Goal: Task Accomplishment & Management: Complete application form

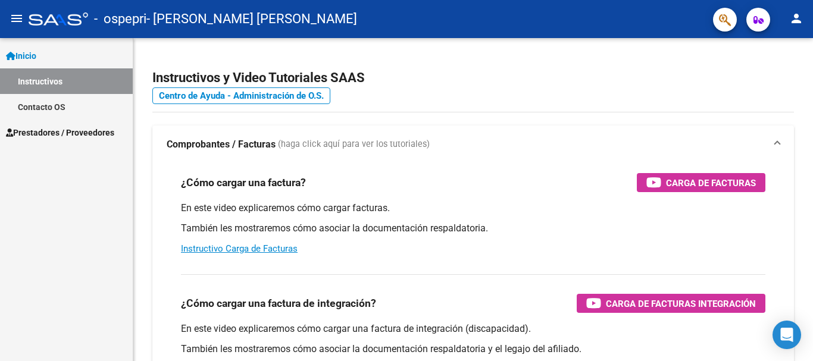
click at [73, 135] on span "Prestadores / Proveedores" at bounding box center [60, 132] width 108 height 13
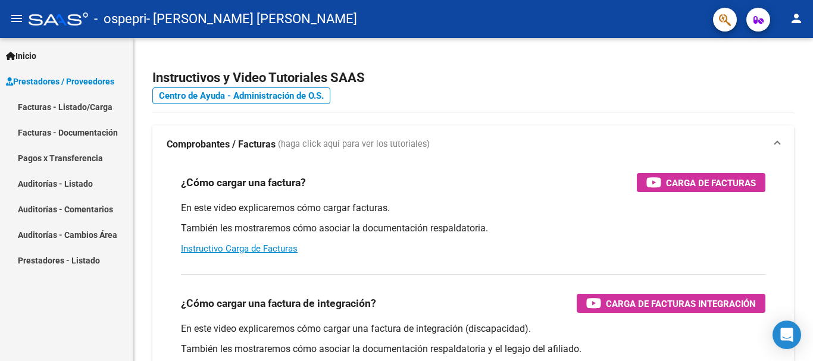
click at [87, 104] on link "Facturas - Listado/Carga" at bounding box center [66, 107] width 133 height 26
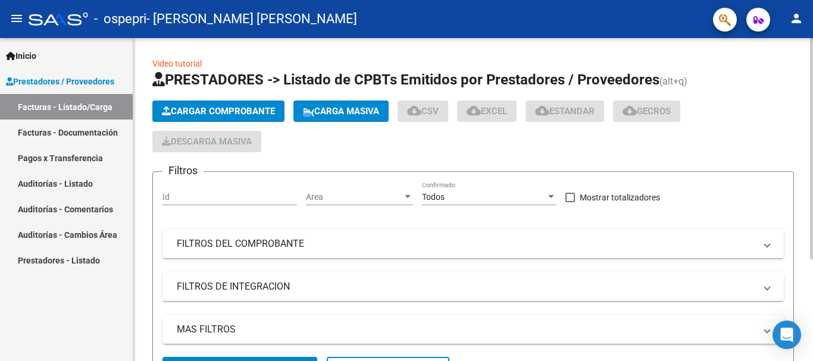
click at [201, 104] on button "Cargar Comprobante" at bounding box center [218, 111] width 132 height 21
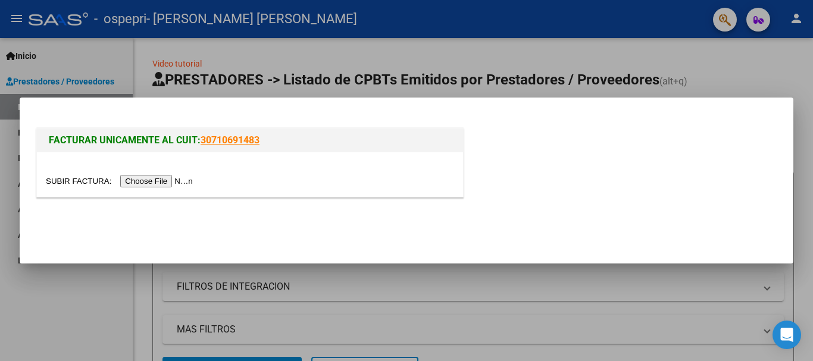
click at [174, 184] on input "file" at bounding box center [121, 181] width 151 height 12
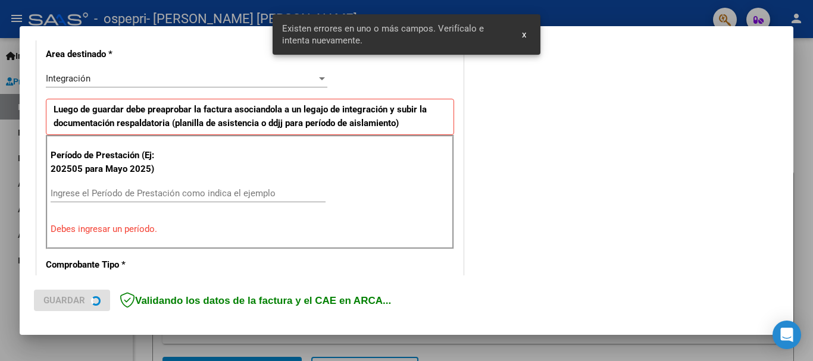
scroll to position [275, 0]
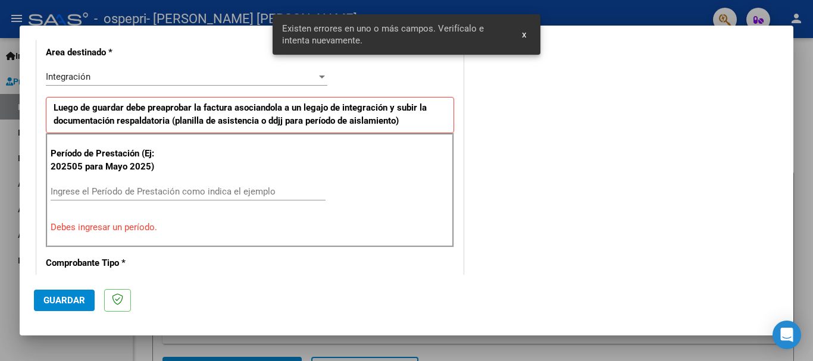
click at [245, 198] on div "Ingrese el Período de Prestación como indica el ejemplo" at bounding box center [188, 192] width 275 height 18
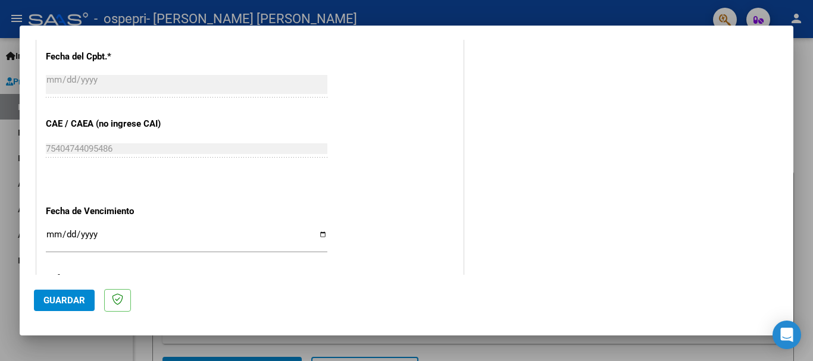
scroll to position [751, 0]
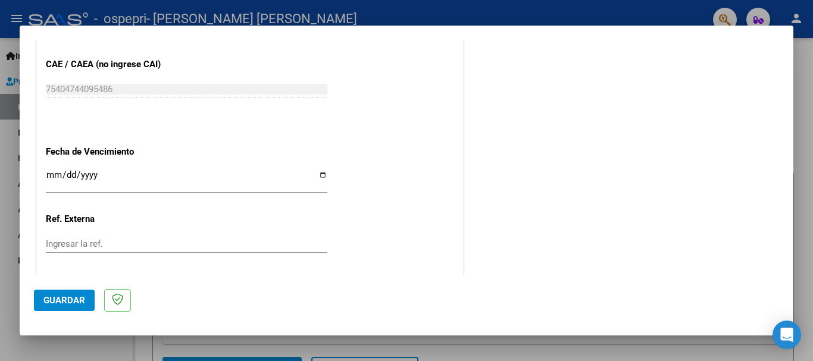
type input "202509"
click at [320, 172] on input "Ingresar la fecha" at bounding box center [187, 179] width 282 height 19
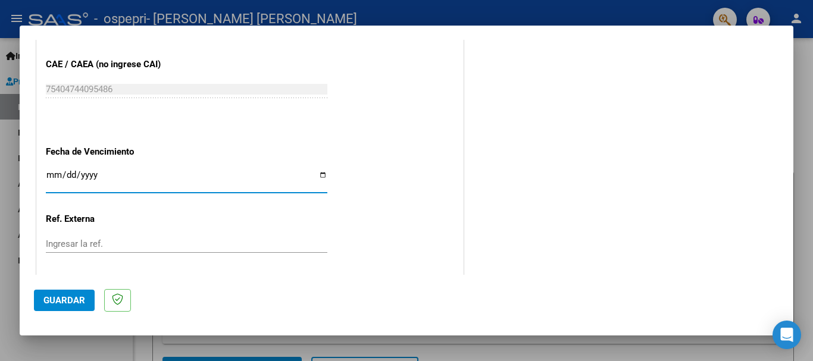
type input "[DATE]"
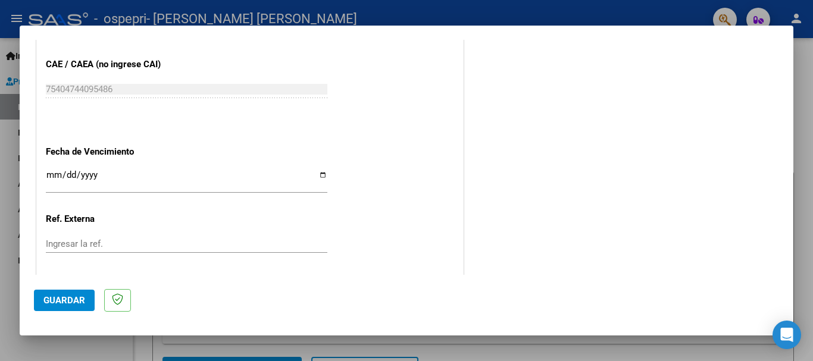
scroll to position [812, 0]
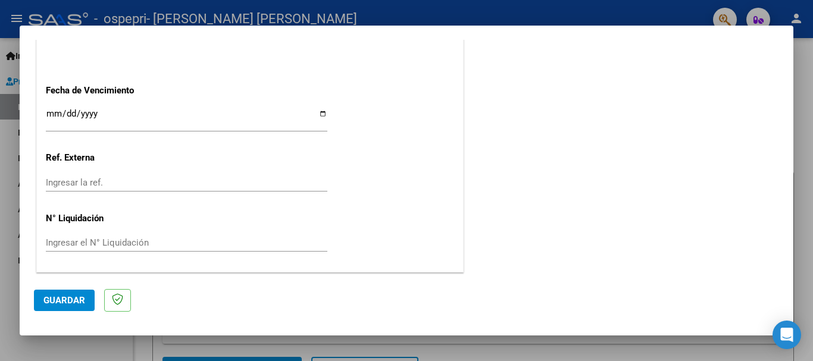
click at [210, 237] on div "Ingresar el N° Liquidación" at bounding box center [187, 243] width 282 height 18
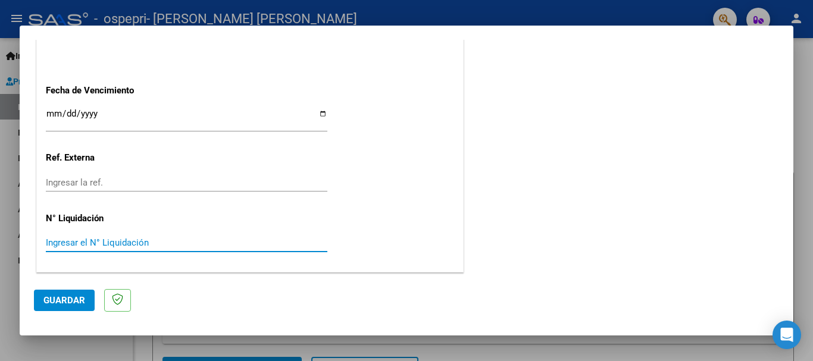
click at [211, 239] on input "Ingresar el N° Liquidación" at bounding box center [187, 242] width 282 height 11
drag, startPoint x: 211, startPoint y: 239, endPoint x: 31, endPoint y: 250, distance: 180.1
click at [31, 250] on mat-dialog-content "COMPROBANTE VER COMPROBANTE El comprobante fue leído exitosamente. DATOS DEL CO…" at bounding box center [407, 157] width 774 height 235
type input "0000278544"
click at [80, 293] on button "Guardar" at bounding box center [64, 300] width 61 height 21
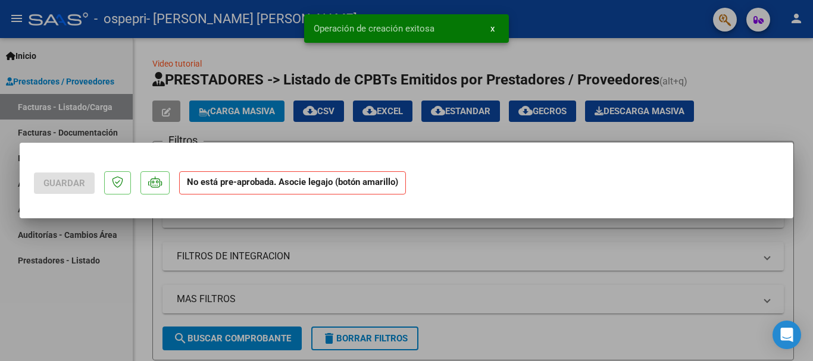
scroll to position [0, 0]
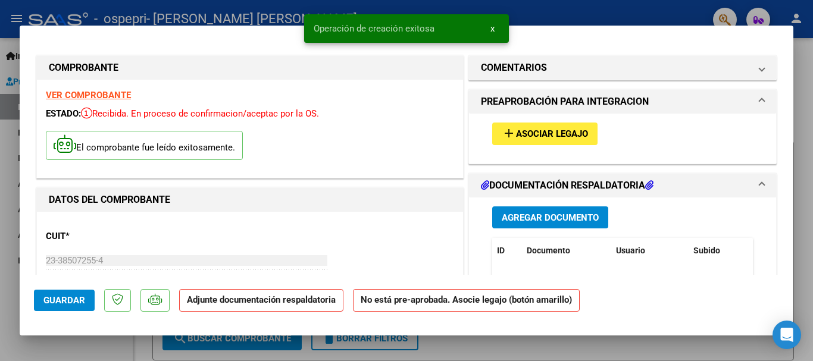
click at [567, 139] on span "Asociar Legajo" at bounding box center [552, 134] width 72 height 11
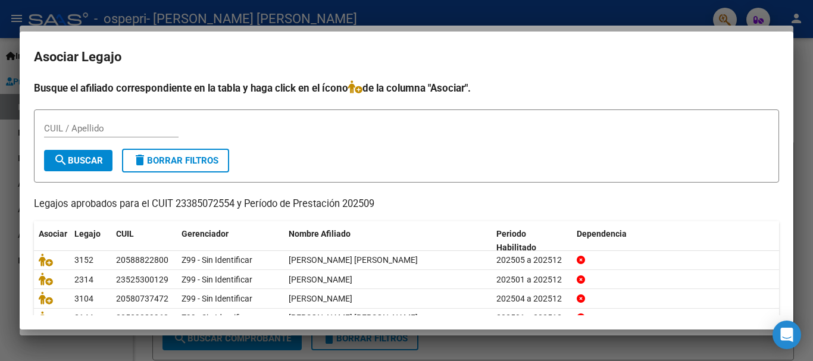
scroll to position [58, 0]
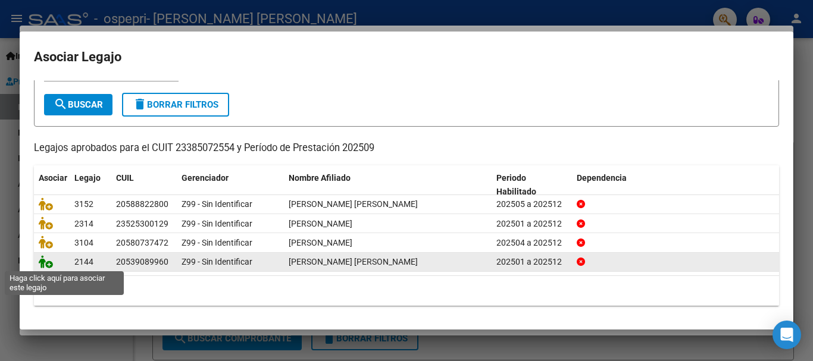
click at [48, 263] on icon at bounding box center [46, 261] width 14 height 13
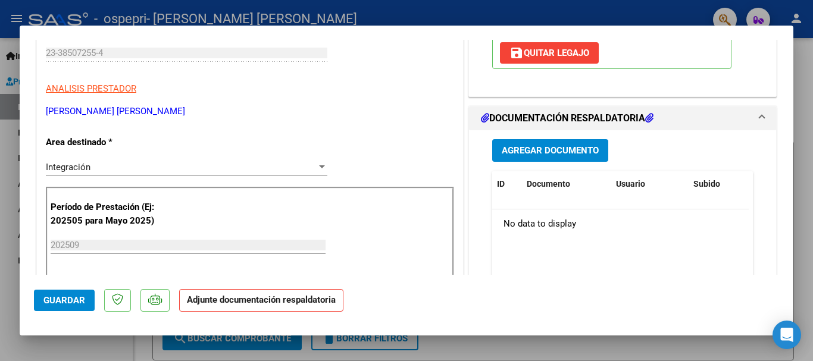
scroll to position [214, 0]
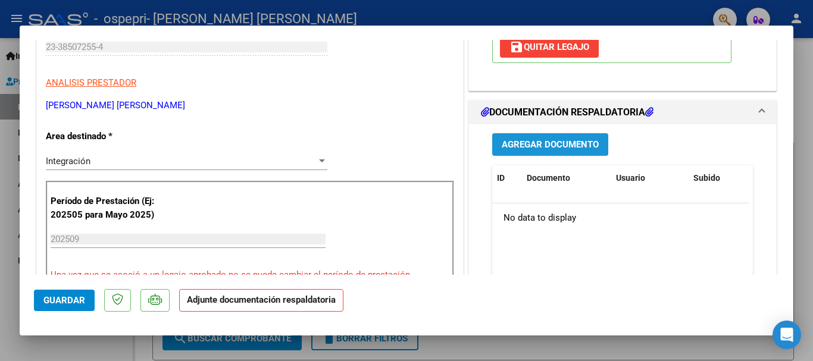
click at [576, 151] on span "Agregar Documento" at bounding box center [550, 145] width 97 height 11
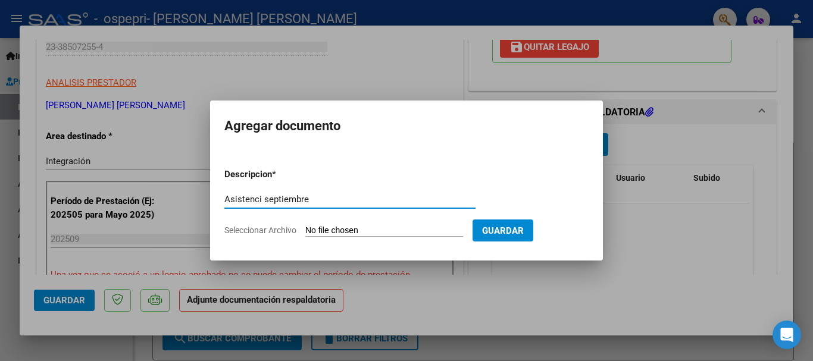
type input "Asistenci septiembre"
click at [399, 235] on input "Seleccionar Archivo" at bounding box center [384, 231] width 158 height 11
type input "C:\fakepath\Asist [PERSON_NAME] sep psm.pdf"
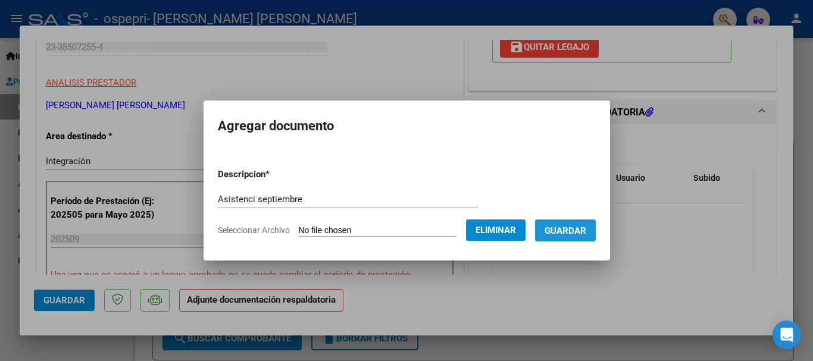
click at [582, 227] on span "Guardar" at bounding box center [566, 231] width 42 height 11
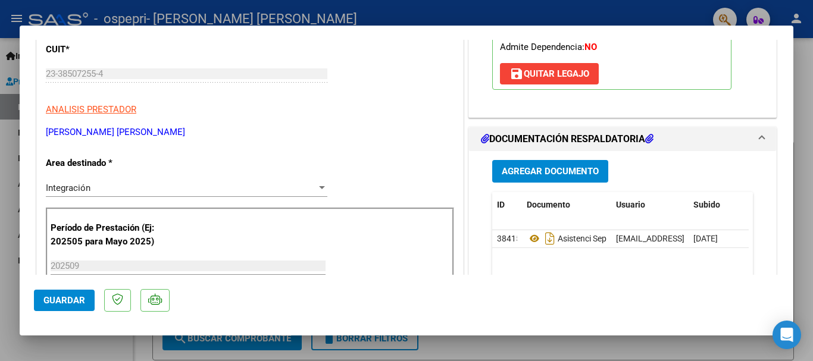
scroll to position [0, 0]
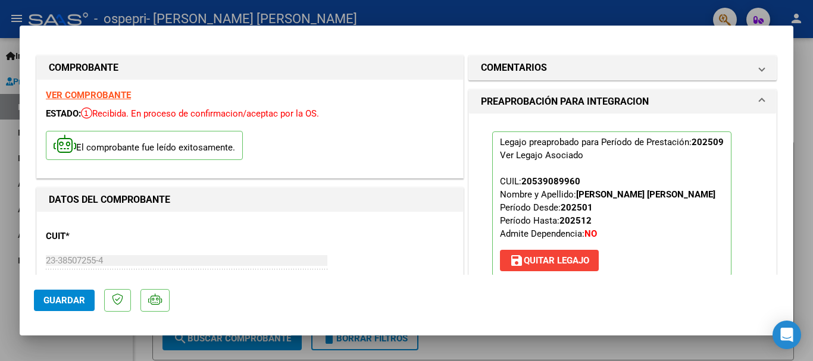
click at [61, 305] on span "Guardar" at bounding box center [64, 300] width 42 height 11
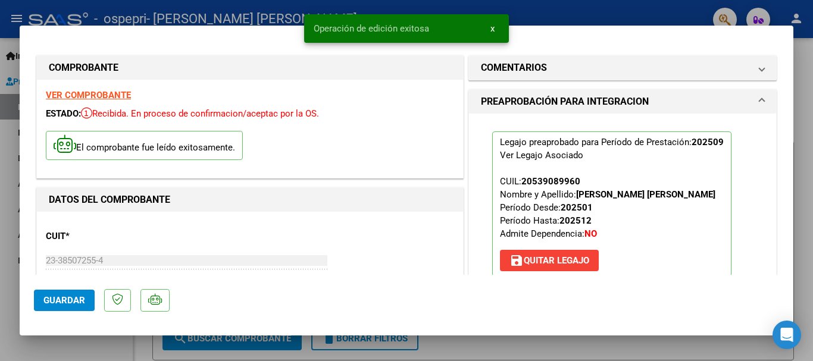
click at [551, 351] on div at bounding box center [406, 180] width 813 height 361
click at [551, 349] on form "Filtros Id Area Area Todos Confirmado Mostrar totalizadores FILTROS DEL COMPROB…" at bounding box center [473, 251] width 642 height 220
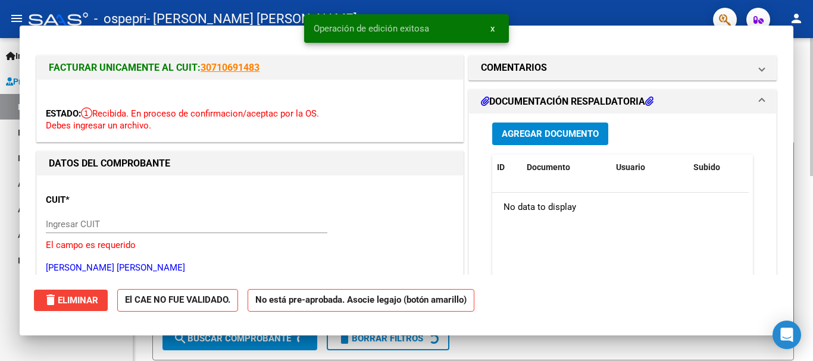
click at [551, 349] on form "Filtros Id Area Area Todos Confirmado Mostrar totalizadores FILTROS DEL COMPROB…" at bounding box center [473, 251] width 642 height 220
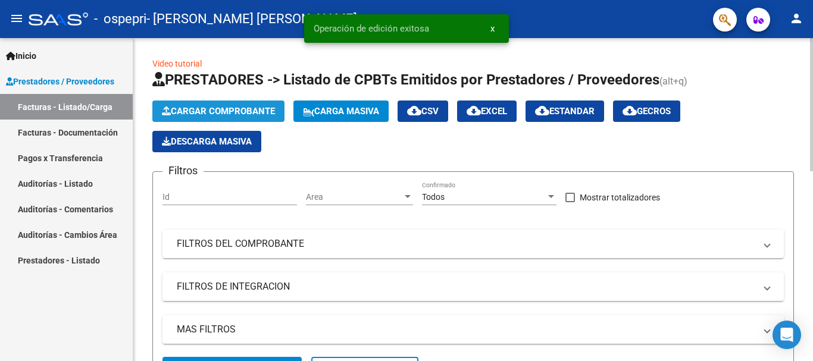
click at [171, 107] on span "Cargar Comprobante" at bounding box center [218, 111] width 113 height 11
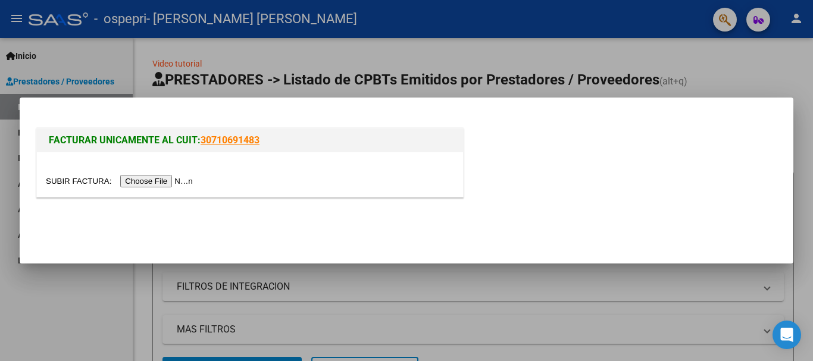
click at [180, 179] on input "file" at bounding box center [121, 181] width 151 height 12
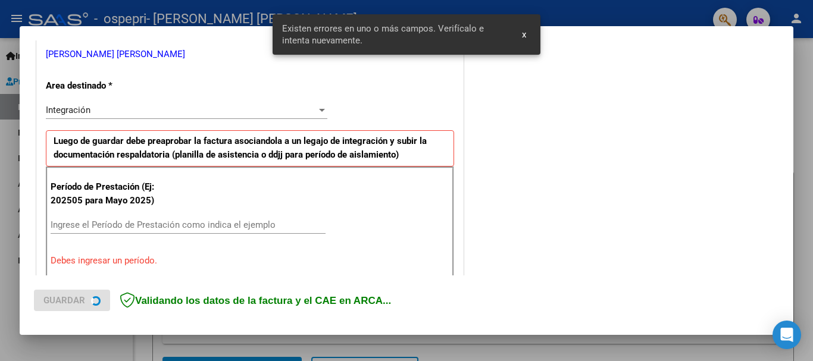
scroll to position [297, 0]
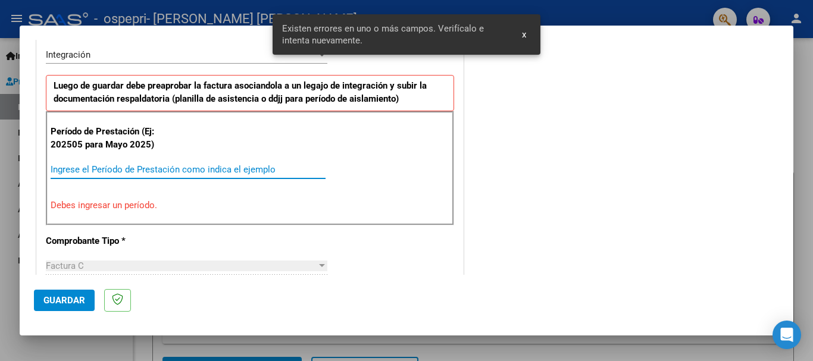
click at [276, 167] on input "Ingrese el Período de Prestación como indica el ejemplo" at bounding box center [188, 169] width 275 height 11
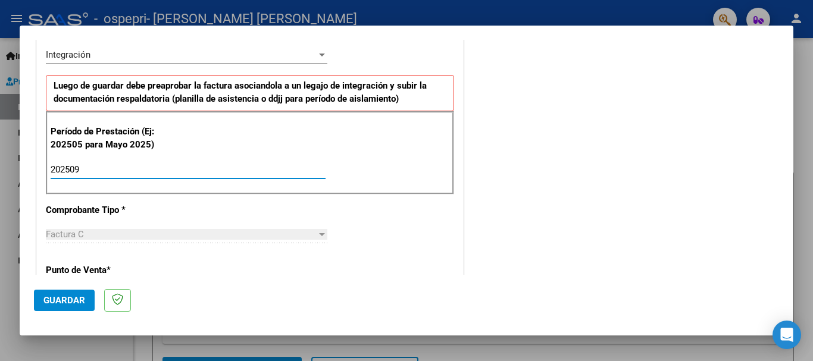
type input "202509"
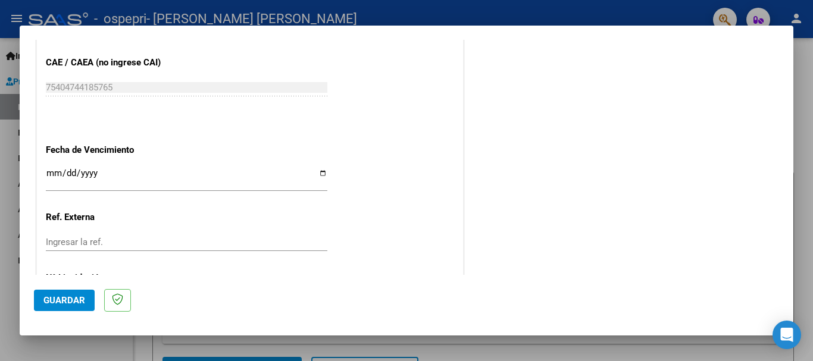
scroll to position [794, 0]
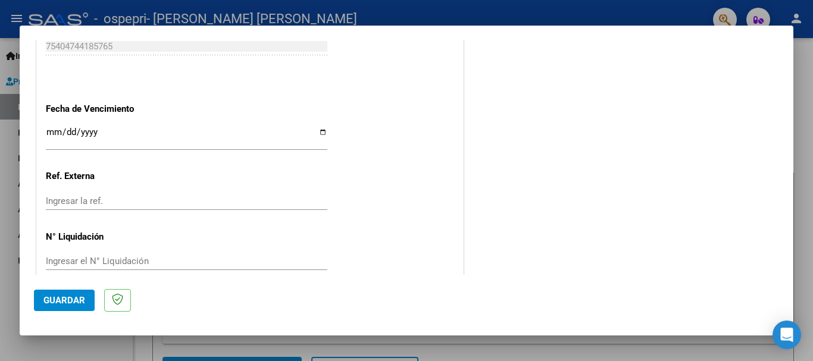
click at [319, 131] on input "Ingresar la fecha" at bounding box center [187, 136] width 282 height 19
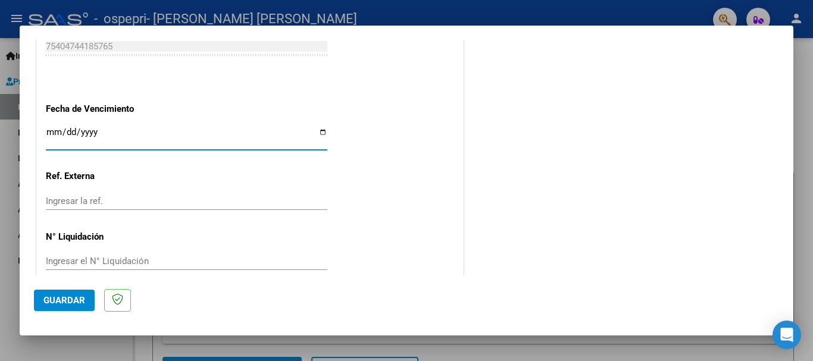
type input "[DATE]"
click at [122, 262] on input "Ingresar el N° Liquidación" at bounding box center [187, 261] width 282 height 11
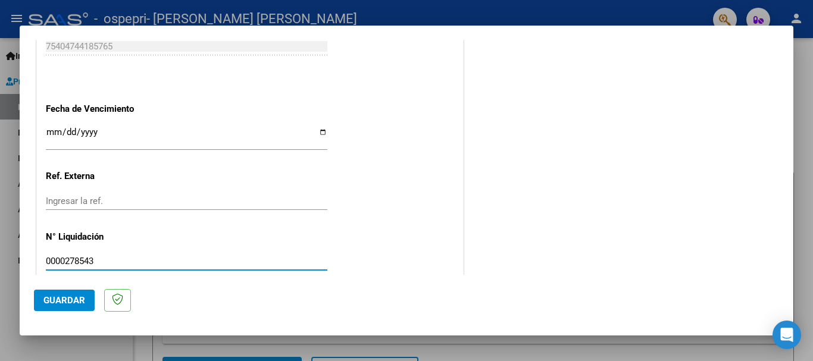
type input "0000278543"
click at [65, 298] on span "Guardar" at bounding box center [64, 300] width 42 height 11
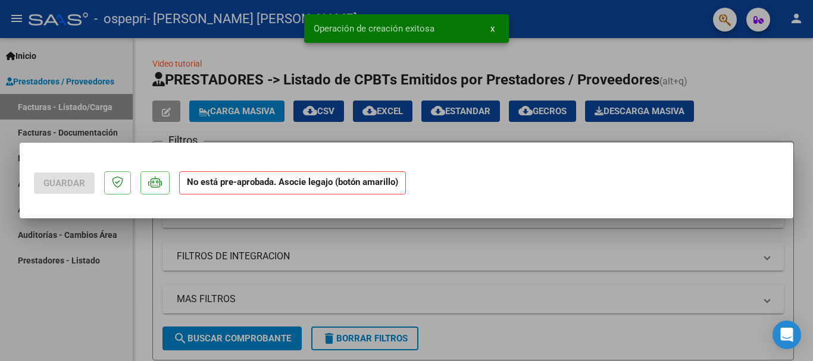
scroll to position [0, 0]
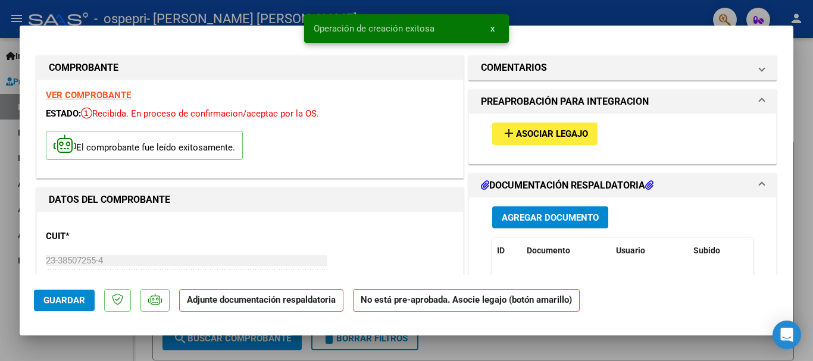
click at [549, 131] on span "Asociar Legajo" at bounding box center [552, 134] width 72 height 11
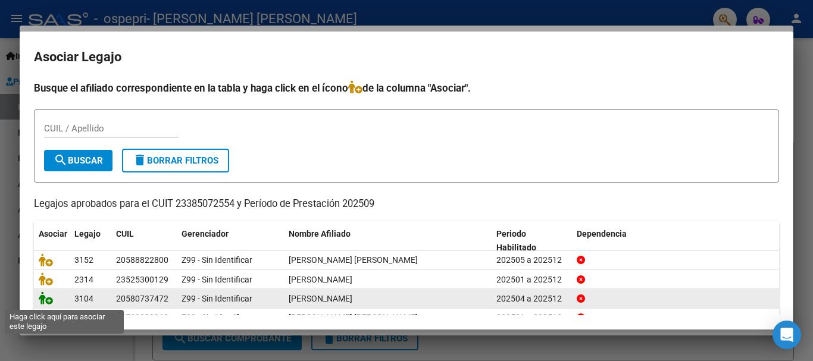
click at [45, 301] on icon at bounding box center [46, 298] width 14 height 13
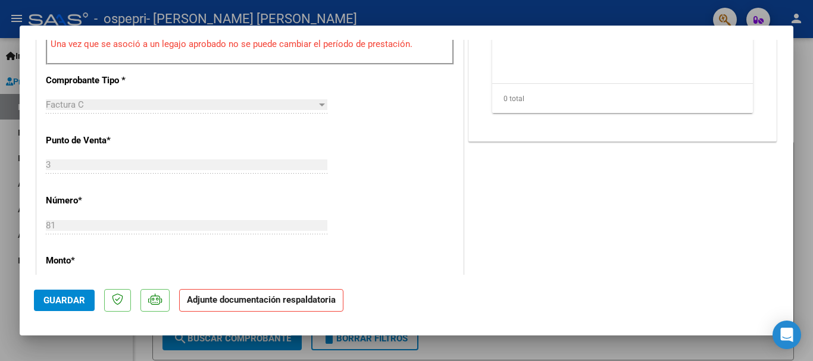
scroll to position [282, 0]
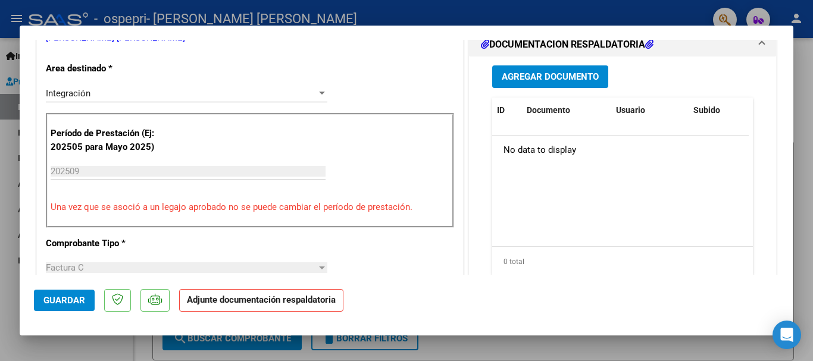
click at [572, 78] on span "Agregar Documento" at bounding box center [550, 77] width 97 height 11
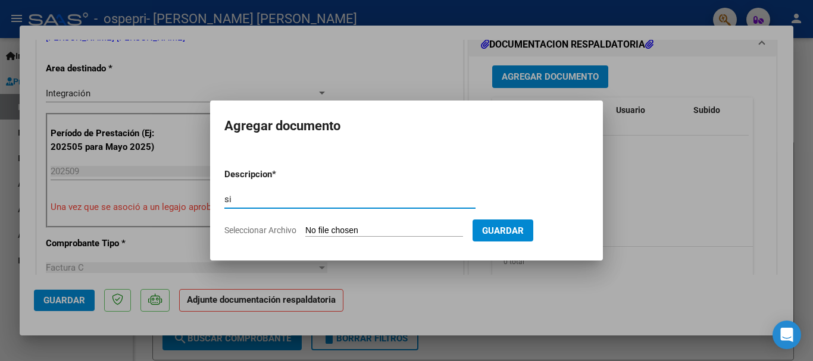
type input "s"
type input "a"
type input "Asistencia septiembre"
click at [386, 231] on input "Seleccionar Archivo" at bounding box center [384, 231] width 158 height 11
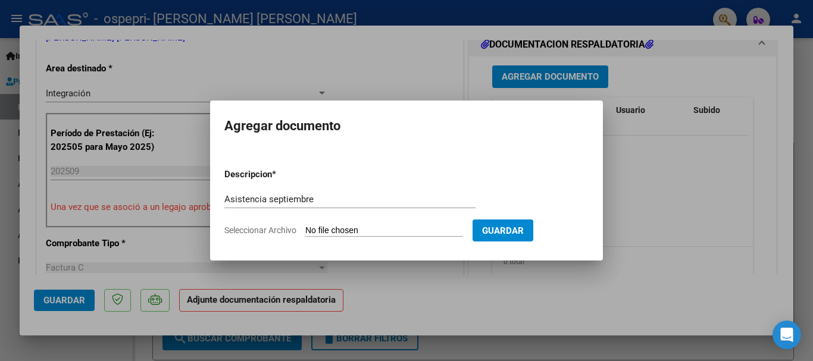
type input "C:\fakepath\Asist [PERSON_NAME] sep psm.pdf"
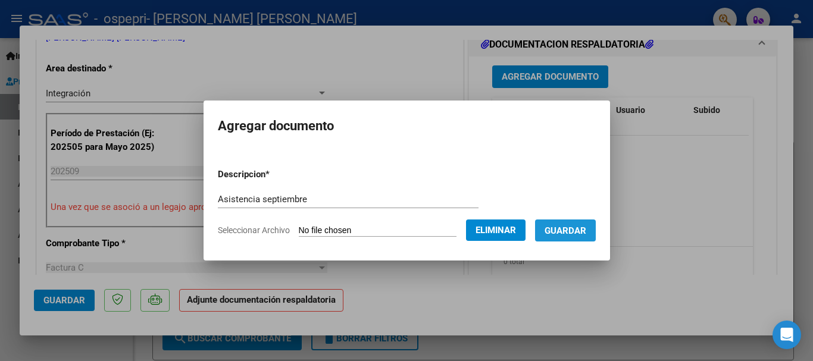
click at [583, 227] on span "Guardar" at bounding box center [566, 231] width 42 height 11
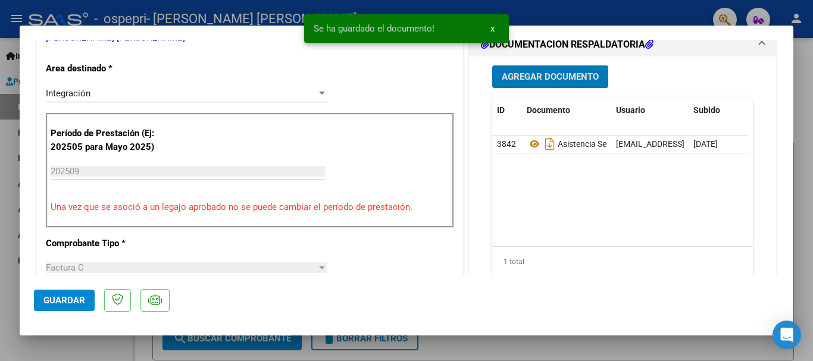
click at [70, 302] on span "Guardar" at bounding box center [64, 300] width 42 height 11
click at [801, 92] on div at bounding box center [406, 180] width 813 height 361
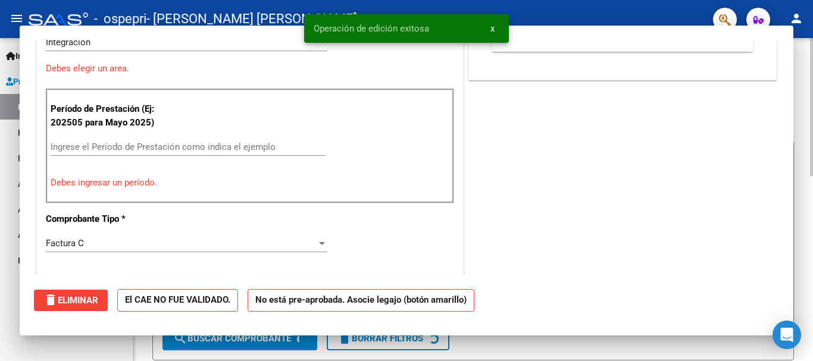
scroll to position [0, 0]
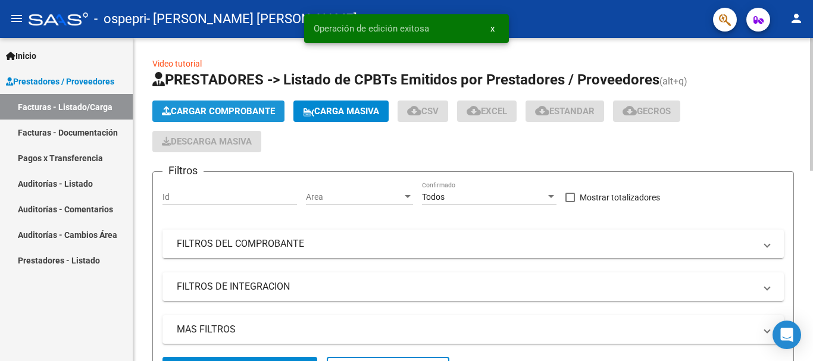
click at [248, 110] on span "Cargar Comprobante" at bounding box center [218, 111] width 113 height 11
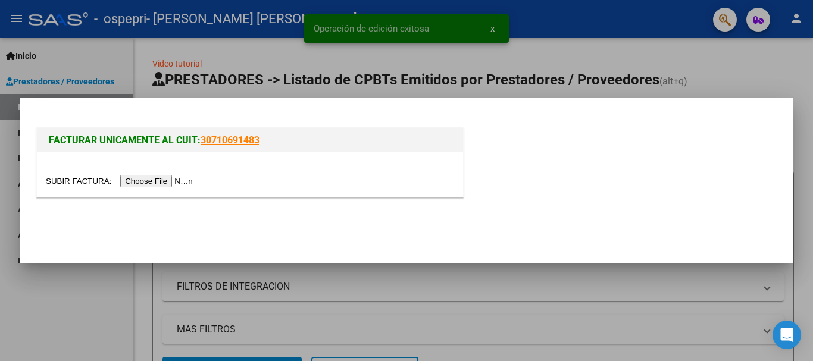
click at [190, 179] on input "file" at bounding box center [121, 181] width 151 height 12
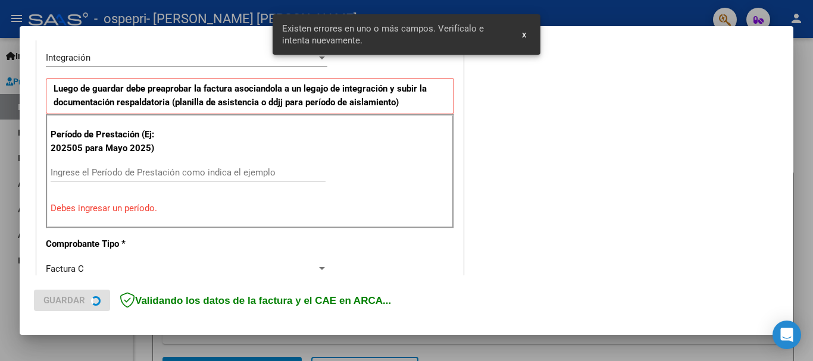
scroll to position [297, 0]
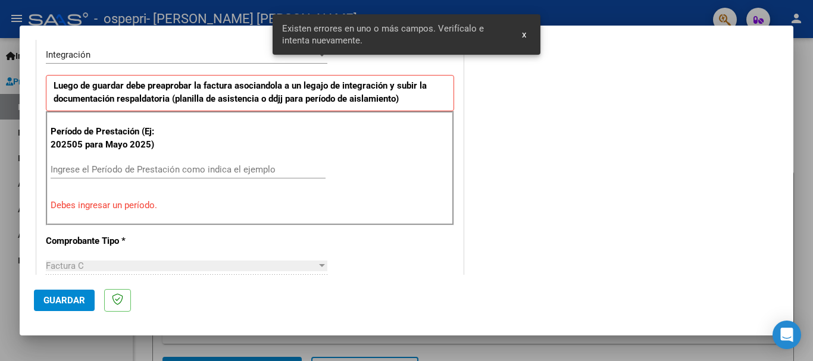
click at [288, 168] on input "Ingrese el Período de Prestación como indica el ejemplo" at bounding box center [188, 169] width 275 height 11
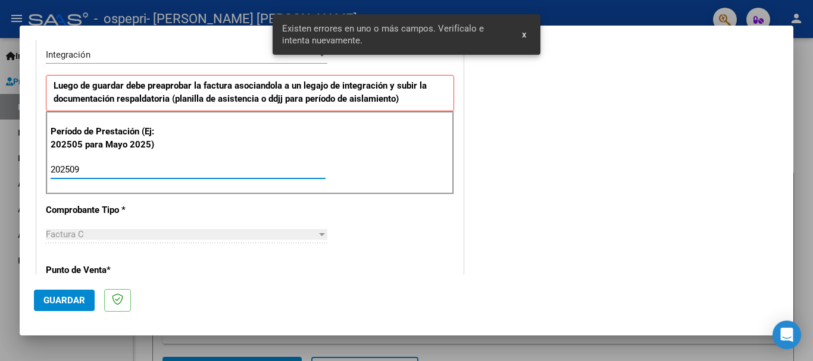
type input "202509"
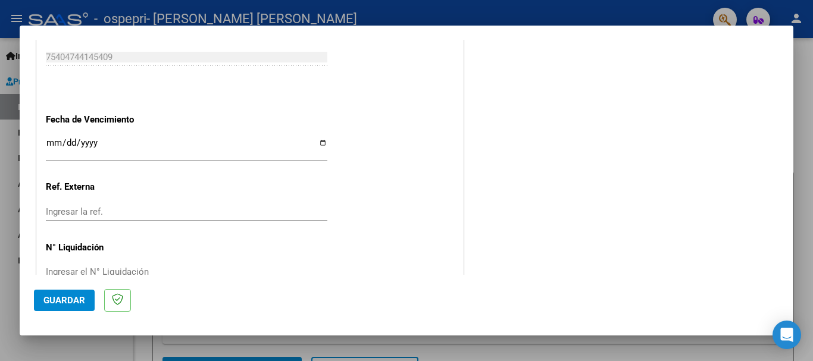
scroll to position [789, 0]
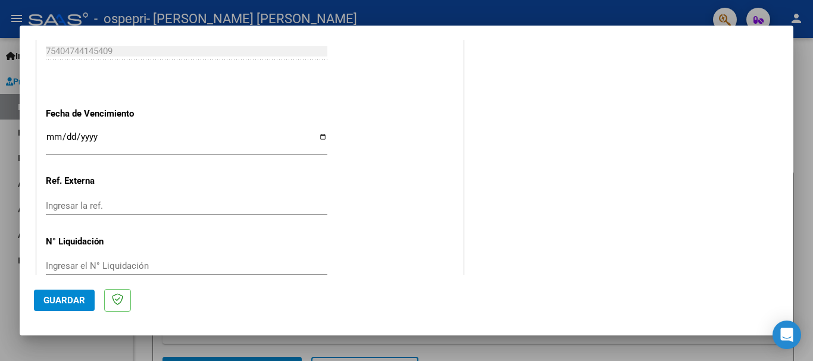
click at [323, 139] on input "Ingresar la fecha" at bounding box center [187, 141] width 282 height 19
type input "[DATE]"
click at [106, 271] on input "Ingresar el N° Liquidación" at bounding box center [187, 266] width 282 height 11
type input "0000278545"
click at [68, 301] on span "Guardar" at bounding box center [64, 300] width 42 height 11
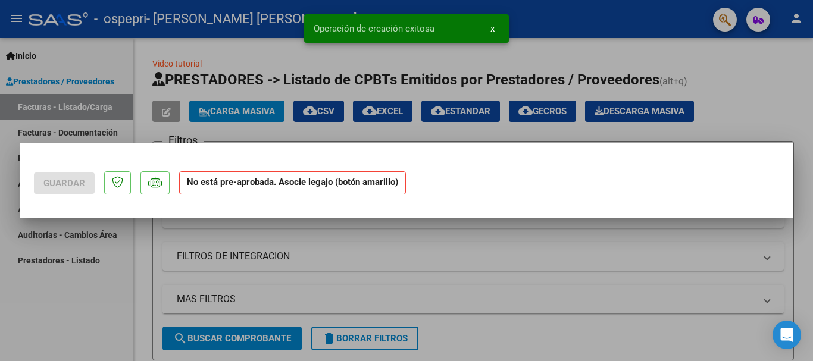
scroll to position [0, 0]
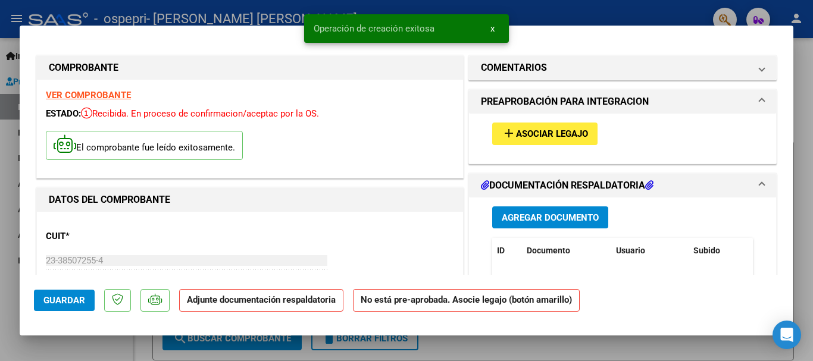
click at [536, 132] on span "Asociar Legajo" at bounding box center [552, 134] width 72 height 11
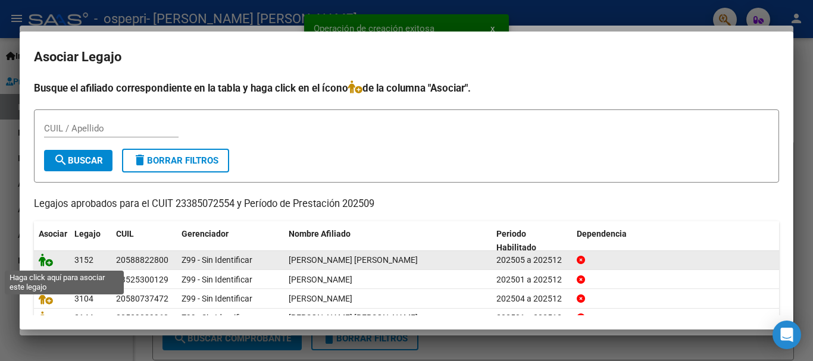
click at [44, 261] on icon at bounding box center [46, 260] width 14 height 13
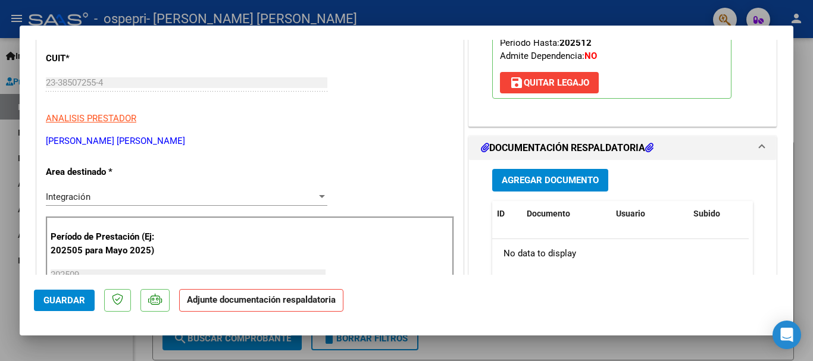
scroll to position [181, 0]
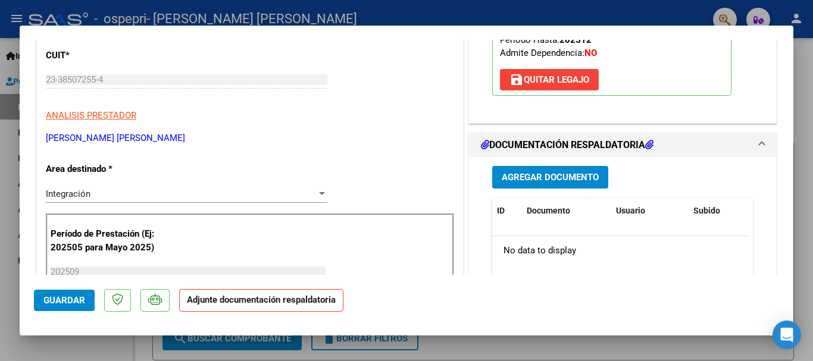
click at [562, 174] on span "Agregar Documento" at bounding box center [550, 178] width 97 height 11
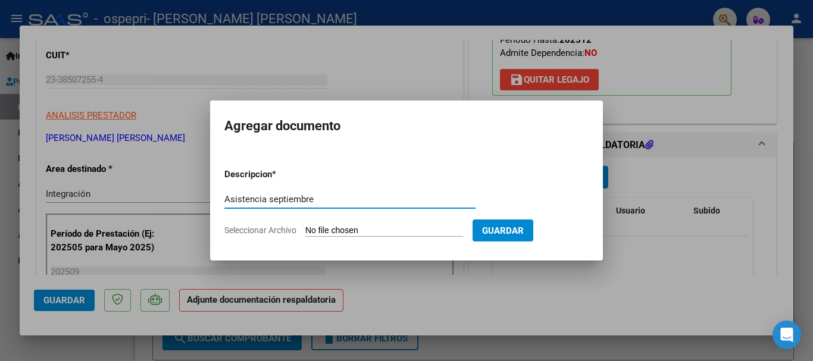
type input "Asistencia septiembre"
click at [399, 226] on input "Seleccionar Archivo" at bounding box center [384, 231] width 158 height 11
type input "C:\fakepath\Asist [PERSON_NAME] Penique sep psm.pdf"
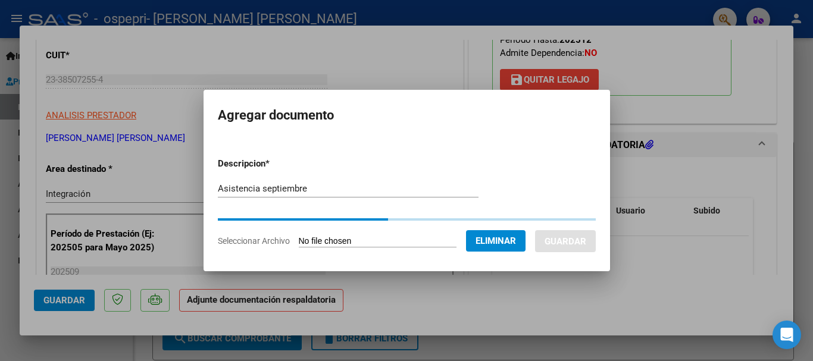
click at [548, 150] on form "Descripcion * Asistencia septiembre Escriba aquí una descripcion Seleccionar Ar…" at bounding box center [407, 202] width 378 height 108
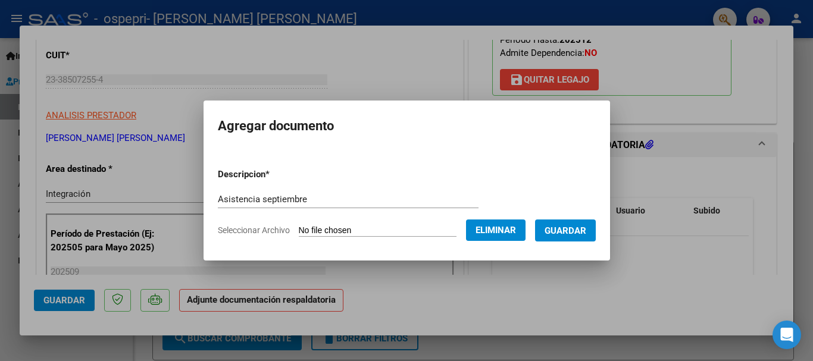
click at [548, 150] on mat-dialog-content "Descripcion * Asistencia septiembre Escriba aquí una descripcion Seleccionar Ar…" at bounding box center [407, 197] width 407 height 96
click at [586, 232] on span "Guardar" at bounding box center [566, 231] width 42 height 11
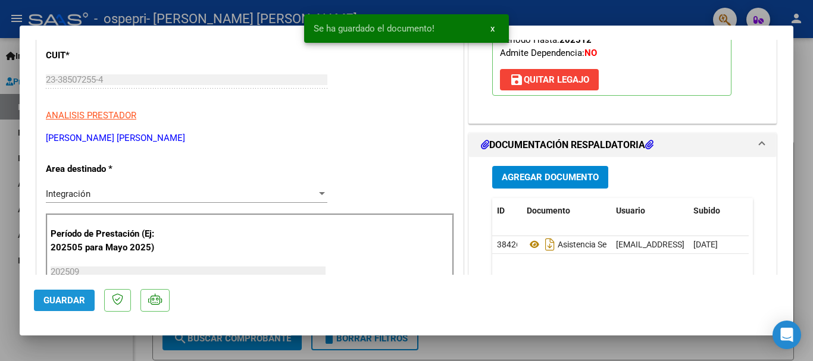
click at [76, 299] on span "Guardar" at bounding box center [64, 300] width 42 height 11
click at [803, 126] on div at bounding box center [406, 180] width 813 height 361
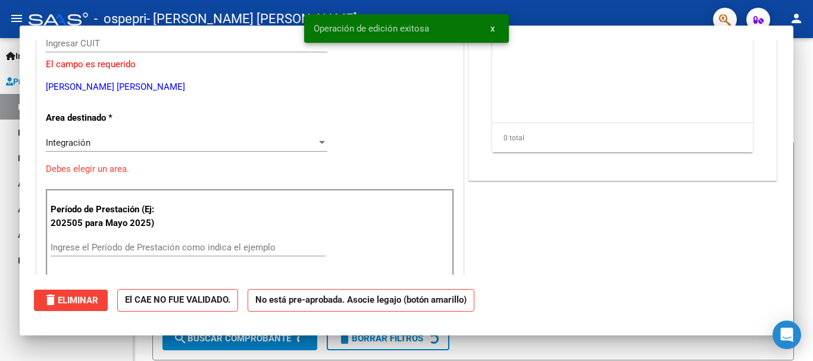
scroll to position [0, 0]
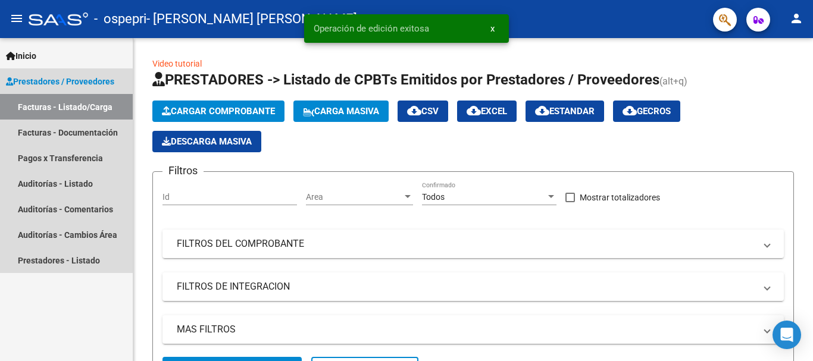
click at [102, 105] on link "Facturas - Listado/Carga" at bounding box center [66, 107] width 133 height 26
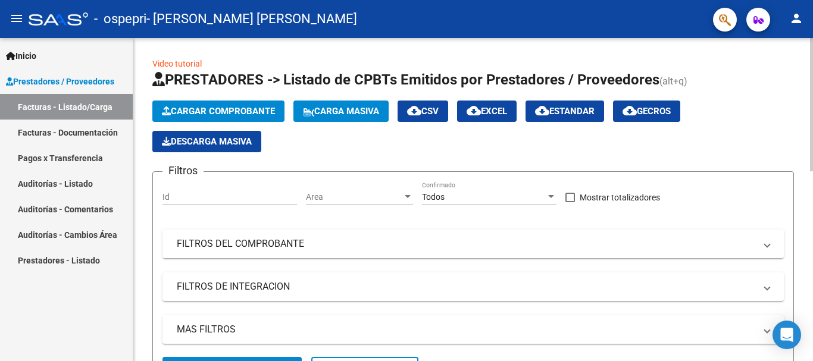
click at [803, 18] on div "menu - ospepri - [PERSON_NAME] [PERSON_NAME] person Inicio Instructivos Contact…" at bounding box center [406, 180] width 813 height 361
